Goal: Task Accomplishment & Management: Use online tool/utility

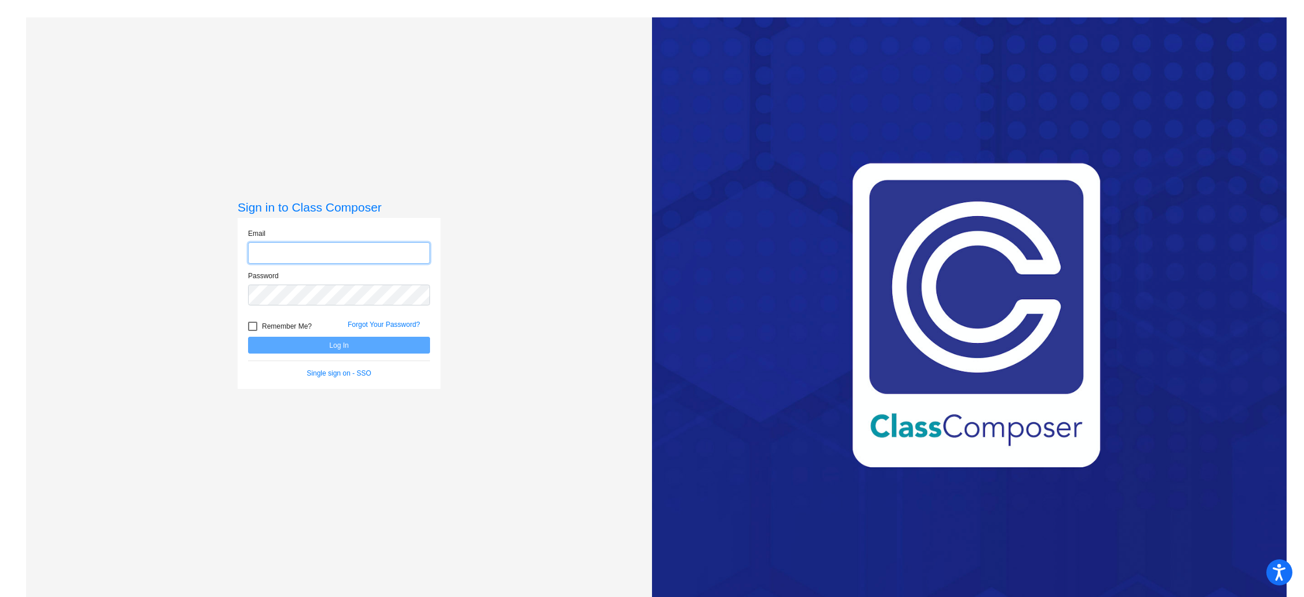
type input "[EMAIL_ADDRESS][DOMAIN_NAME]"
click at [344, 346] on button "Log In" at bounding box center [339, 345] width 182 height 17
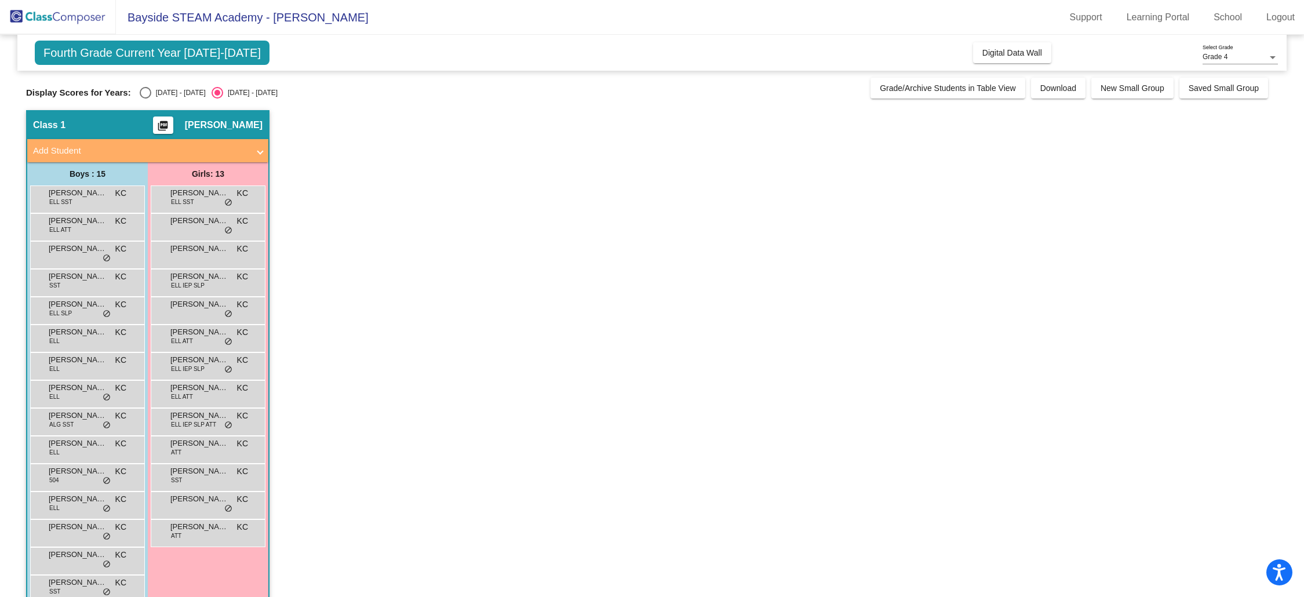
click at [147, 93] on div "Select an option" at bounding box center [146, 93] width 12 height 12
click at [145, 98] on input "[DATE] - [DATE]" at bounding box center [145, 98] width 1 height 1
radio input "true"
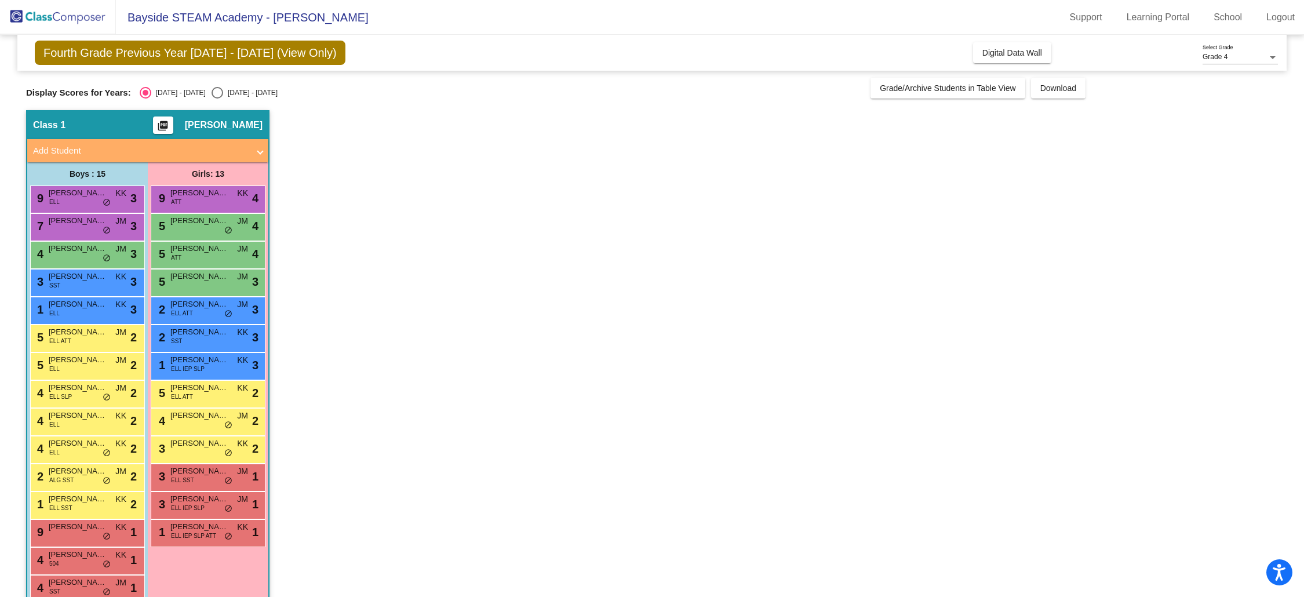
click at [211, 95] on div "Select an option" at bounding box center [217, 93] width 12 height 12
click at [217, 98] on input "[DATE] - [DATE]" at bounding box center [217, 98] width 1 height 1
radio input "true"
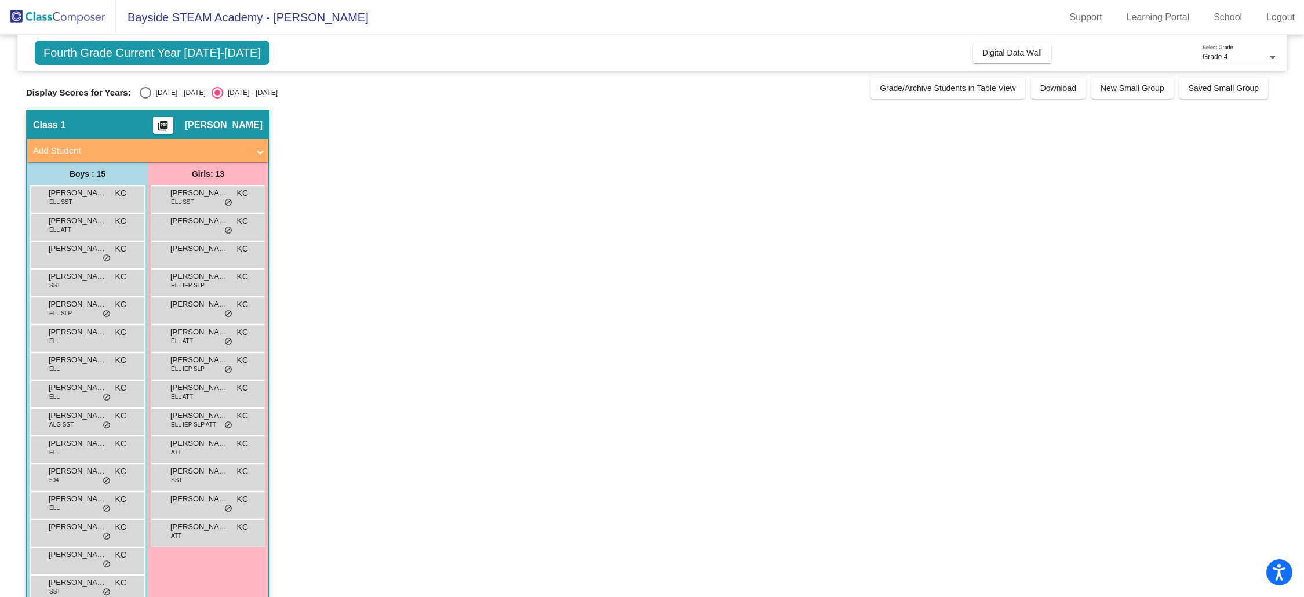
click at [147, 90] on div "Select an option" at bounding box center [146, 93] width 12 height 12
click at [145, 98] on input "[DATE] - [DATE]" at bounding box center [145, 98] width 1 height 1
radio input "true"
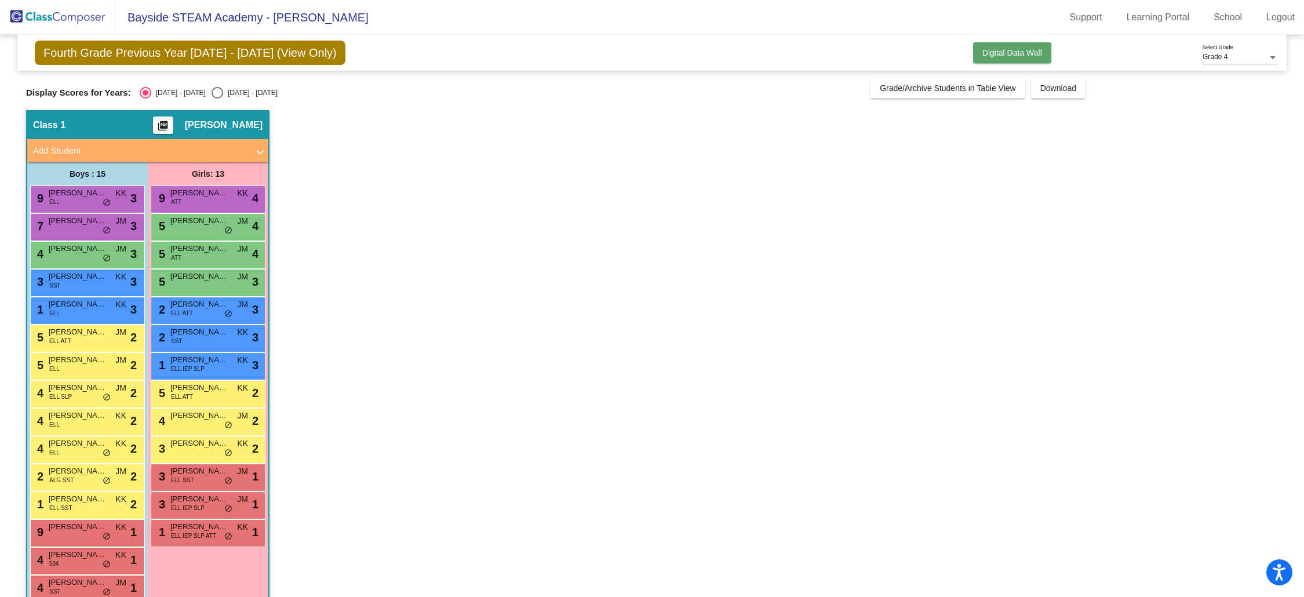
click at [998, 51] on span "Digital Data Wall" at bounding box center [1012, 52] width 60 height 9
